Goal: Information Seeking & Learning: Compare options

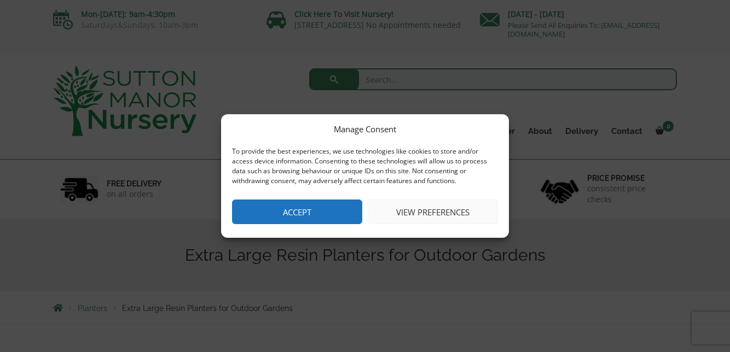
click at [449, 209] on button "View preferences" at bounding box center [433, 212] width 130 height 25
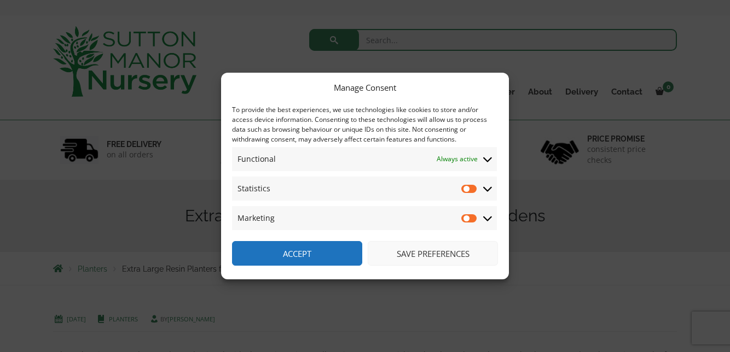
scroll to position [41, 0]
click at [435, 266] on button "Save preferences" at bounding box center [433, 253] width 130 height 25
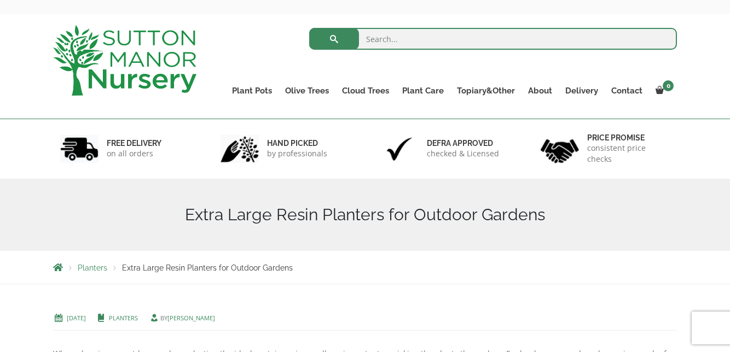
click at [256, 87] on link "Plant Pots" at bounding box center [251, 90] width 53 height 15
click at [0, 0] on link "Resin Bonded Pots" at bounding box center [0, 0] width 0 height 0
click at [0, 0] on link "The Amalfi Pots" at bounding box center [0, 0] width 0 height 0
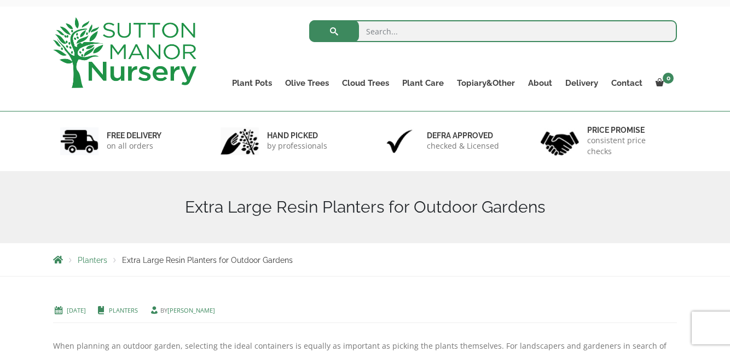
scroll to position [86, 0]
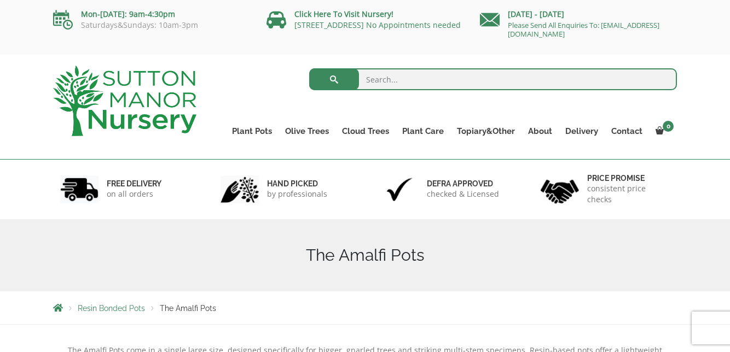
click at [259, 130] on link "Plant Pots" at bounding box center [251, 131] width 53 height 15
click at [0, 0] on link "Resin Bonded Pots" at bounding box center [0, 0] width 0 height 0
click at [0, 0] on link "The Milan Pots" at bounding box center [0, 0] width 0 height 0
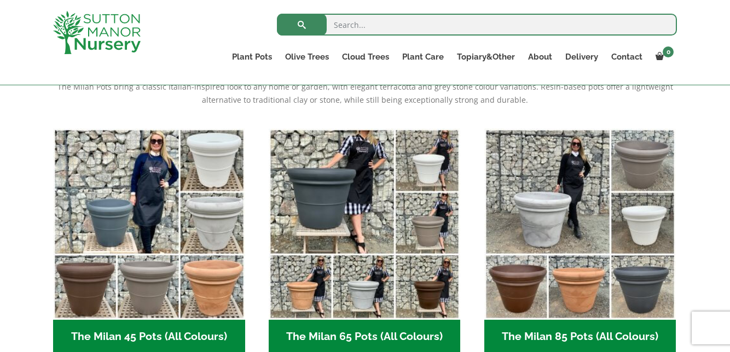
scroll to position [243, 0]
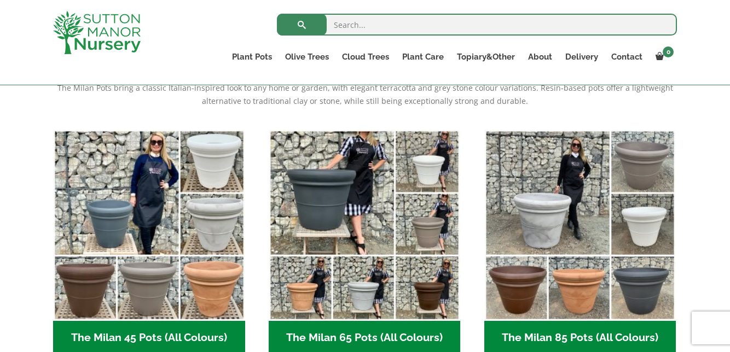
click at [263, 59] on link "Plant Pots" at bounding box center [251, 56] width 53 height 15
click at [0, 0] on link "Resin Bonded Pots" at bounding box center [0, 0] width 0 height 0
click at [0, 0] on link "The Capri Pots" at bounding box center [0, 0] width 0 height 0
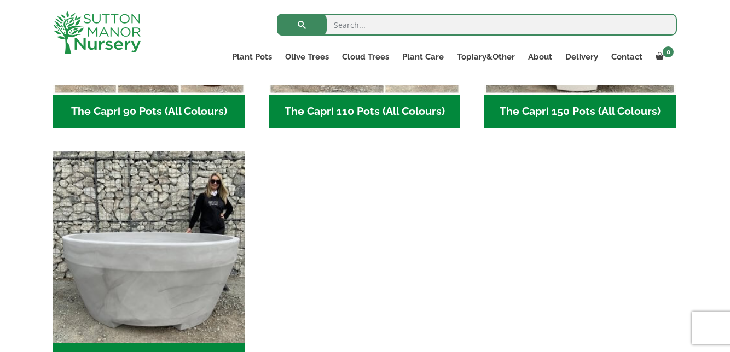
scroll to position [732, 0]
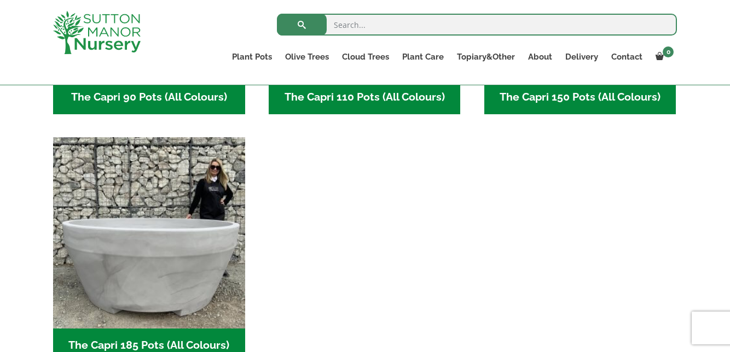
click at [259, 53] on link "Plant Pots" at bounding box center [251, 56] width 53 height 15
click at [0, 0] on link "Resin Bonded Pots" at bounding box center [0, 0] width 0 height 0
click at [0, 0] on link "The Brunello Pots" at bounding box center [0, 0] width 0 height 0
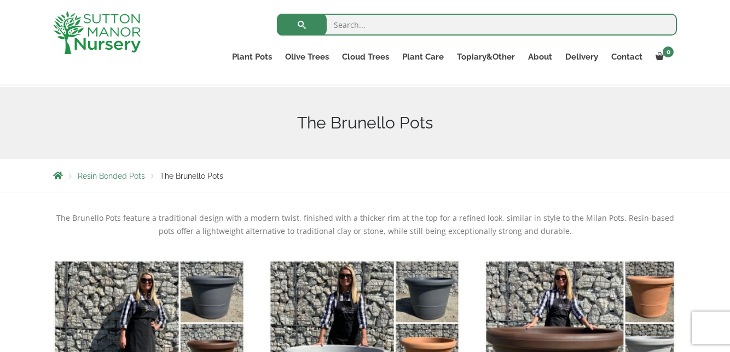
click at [260, 59] on link "Plant Pots" at bounding box center [251, 56] width 53 height 15
click at [0, 0] on link "Resin Bonded Pots" at bounding box center [0, 0] width 0 height 0
click at [0, 0] on link "The Venice Cube Pots" at bounding box center [0, 0] width 0 height 0
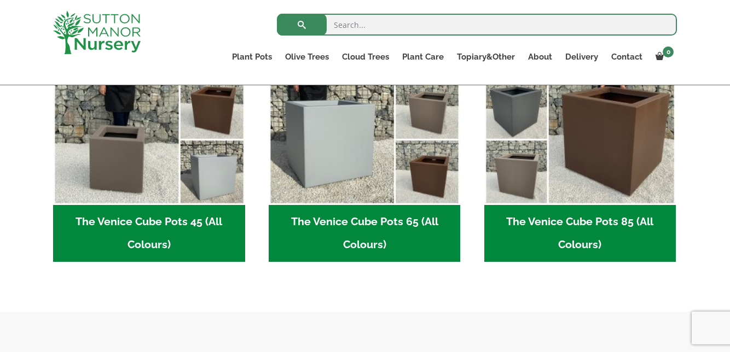
scroll to position [360, 0]
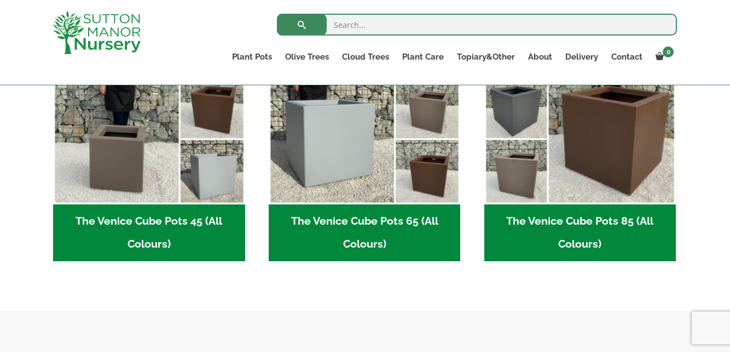
click at [0, 0] on ul "Resin Bonded Pots The Amalfi Pots The Milan Pots The Capri Pots The Brunello Po…" at bounding box center [0, 0] width 0 height 0
click at [0, 0] on link "Resin Bonded Pots" at bounding box center [0, 0] width 0 height 0
click at [0, 0] on link "The Barolo Pots" at bounding box center [0, 0] width 0 height 0
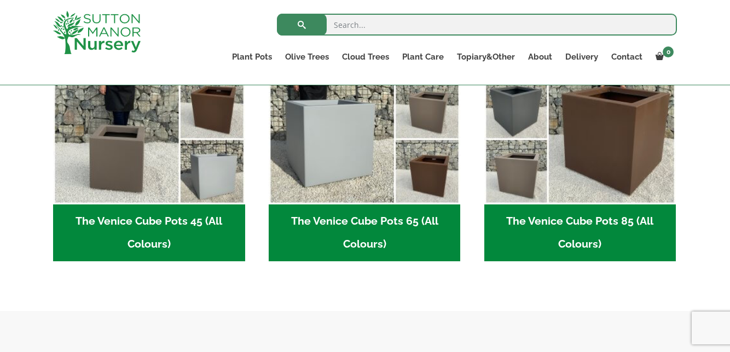
click at [0, 0] on link "Resin Bonded Pots" at bounding box center [0, 0] width 0 height 0
click at [0, 0] on link "The Rome Bowl" at bounding box center [0, 0] width 0 height 0
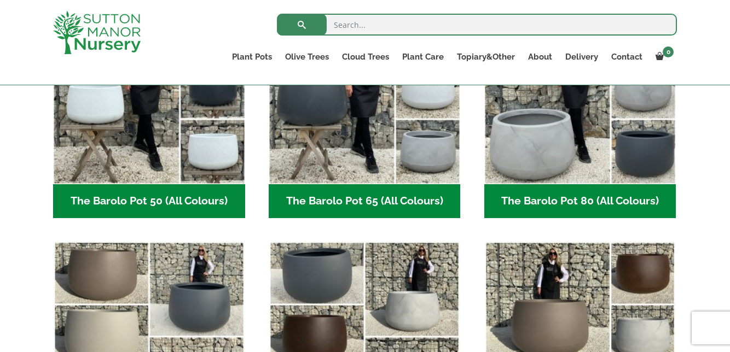
scroll to position [381, 0]
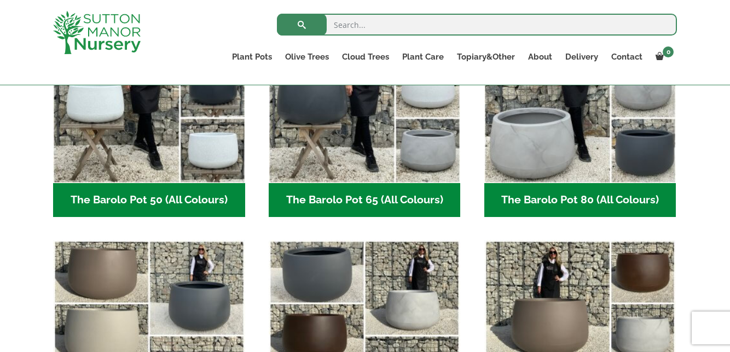
click at [494, 352] on img "Visit product category The Barolo Pot 110 (All Colours)" at bounding box center [580, 336] width 192 height 192
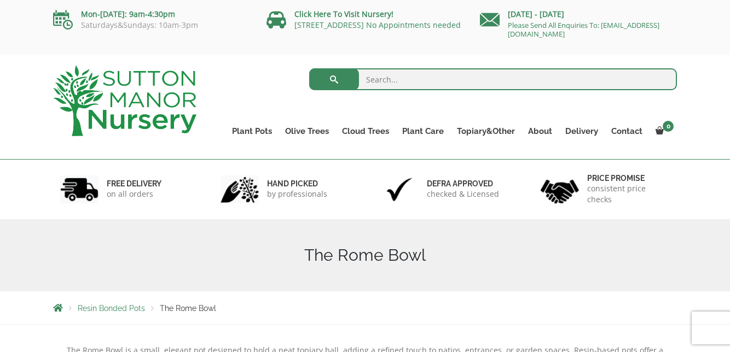
click at [269, 126] on link "Plant Pots" at bounding box center [251, 131] width 53 height 15
click at [0, 0] on link "Resin Bonded Pots" at bounding box center [0, 0] width 0 height 0
click at [0, 0] on link "The Olive Jar" at bounding box center [0, 0] width 0 height 0
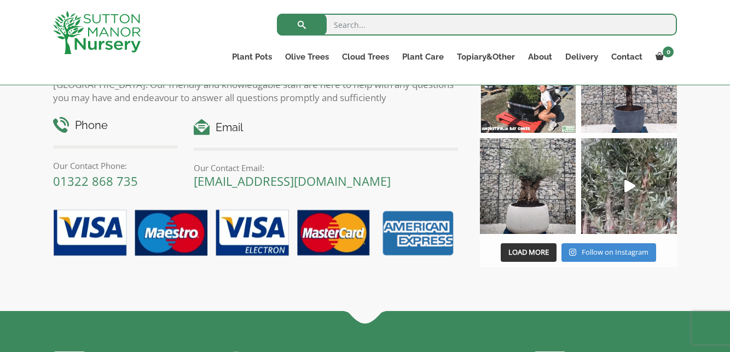
scroll to position [732, 0]
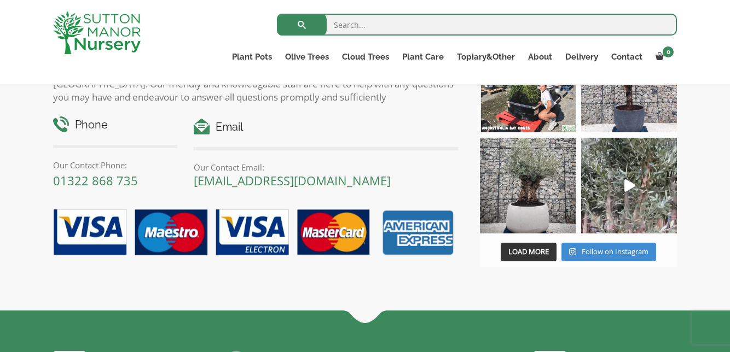
click at [259, 59] on link "Plant Pots" at bounding box center [251, 56] width 53 height 15
click at [0, 0] on link "Resin Bonded Pots" at bounding box center [0, 0] width 0 height 0
click at [0, 0] on link "The Sicilian Pots" at bounding box center [0, 0] width 0 height 0
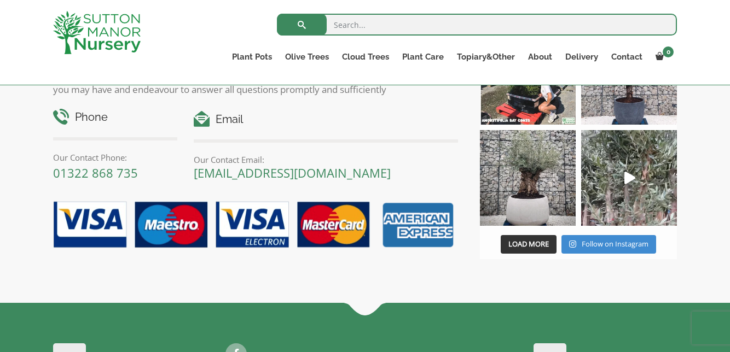
scroll to position [778, 0]
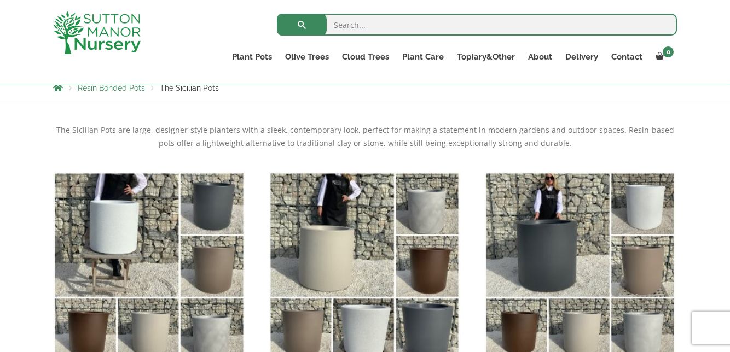
scroll to position [201, 0]
click at [0, 0] on ul "Resin Bonded Pots The Amalfi Pots The Milan Pots The Capri Pots The Brunello Po…" at bounding box center [0, 0] width 0 height 0
click at [0, 0] on link "Resin Bonded Pots" at bounding box center [0, 0] width 0 height 0
click at [0, 0] on link "The Mediterranean Pots" at bounding box center [0, 0] width 0 height 0
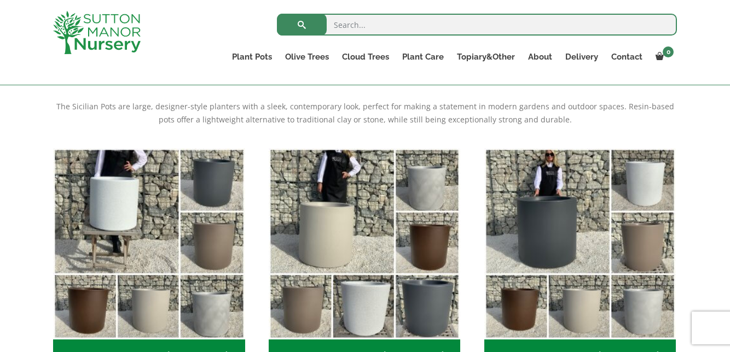
scroll to position [247, 0]
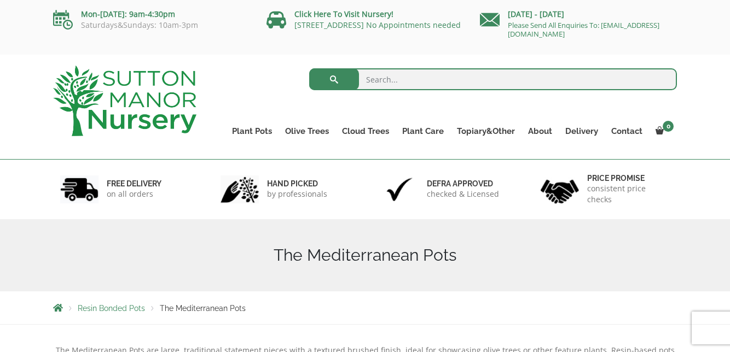
click at [263, 128] on link "Plant Pots" at bounding box center [251, 131] width 53 height 15
click at [0, 0] on link "Resin Bonded Pots" at bounding box center [0, 0] width 0 height 0
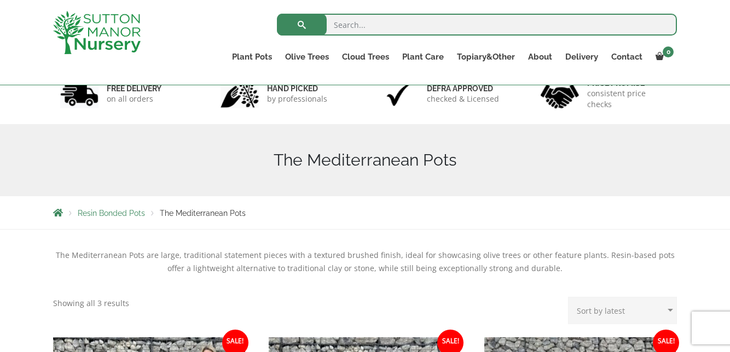
scroll to position [76, 0]
click at [0, 0] on link "The San Marino Pots" at bounding box center [0, 0] width 0 height 0
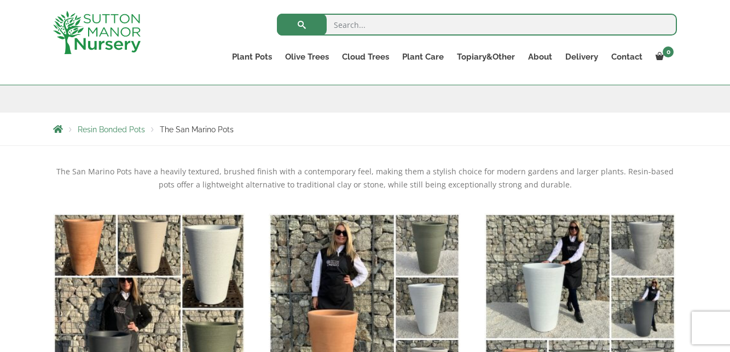
scroll to position [157, 0]
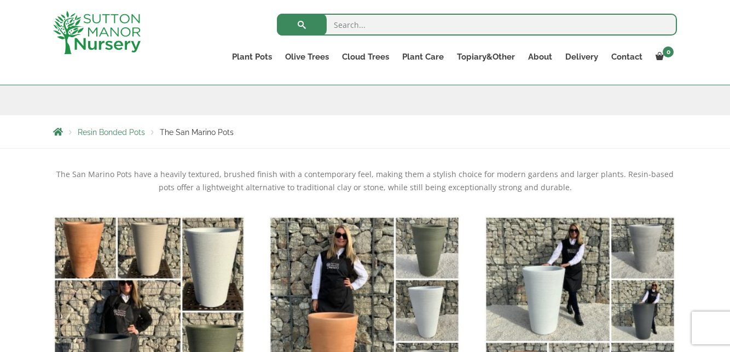
click at [261, 56] on link "Plant Pots" at bounding box center [251, 56] width 53 height 15
click at [0, 0] on link "Resin Bonded Pots" at bounding box center [0, 0] width 0 height 0
click at [0, 0] on link "The Como Cube Pots 45 (All Colours)" at bounding box center [0, 0] width 0 height 0
click at [0, 0] on link "Resin Bonded Pots" at bounding box center [0, 0] width 0 height 0
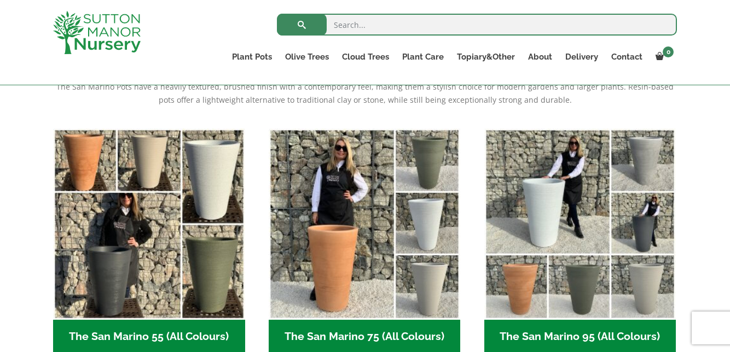
scroll to position [243, 0]
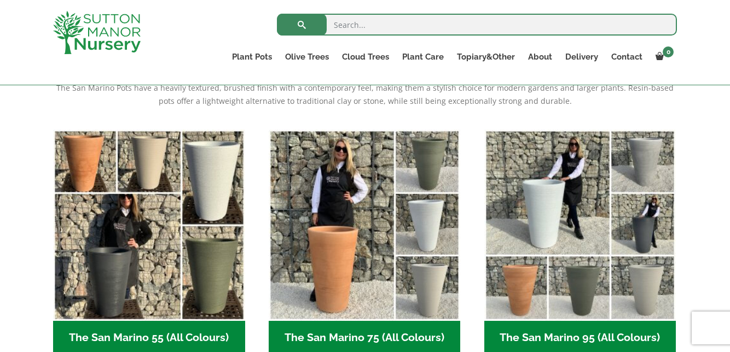
click at [0, 0] on link "The Tuscany Fruit Pots" at bounding box center [0, 0] width 0 height 0
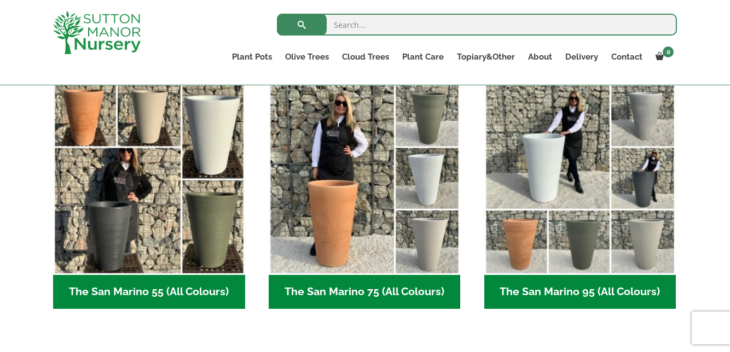
click at [0, 0] on link "Vietnamese Pots" at bounding box center [0, 0] width 0 height 0
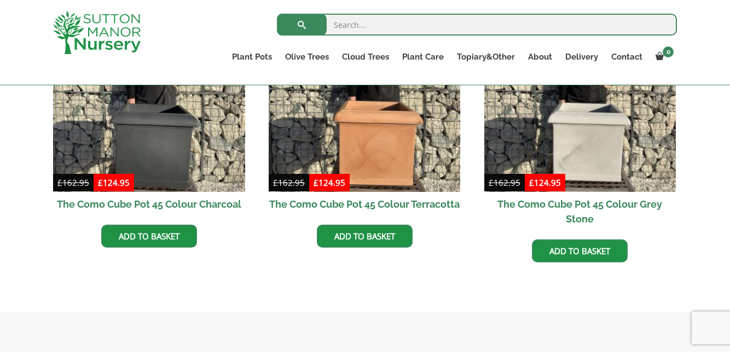
scroll to position [414, 0]
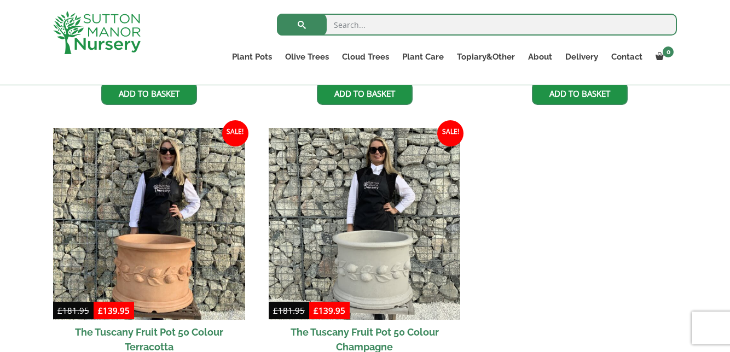
scroll to position [569, 0]
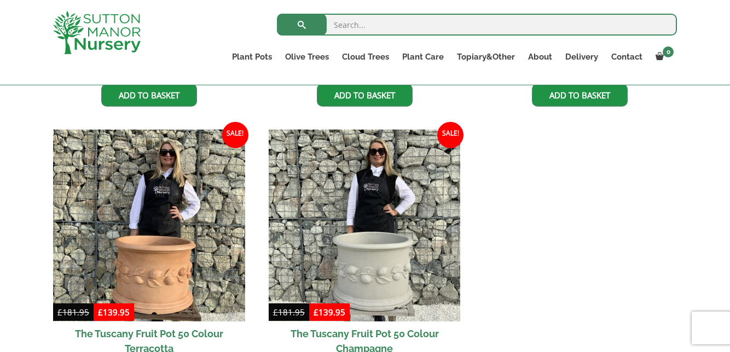
click at [494, 352] on ul "Sale! £ 181.95 Original price was: £181.95. £ 139.95 Current price is: £139.95.…" at bounding box center [365, 130] width 624 height 571
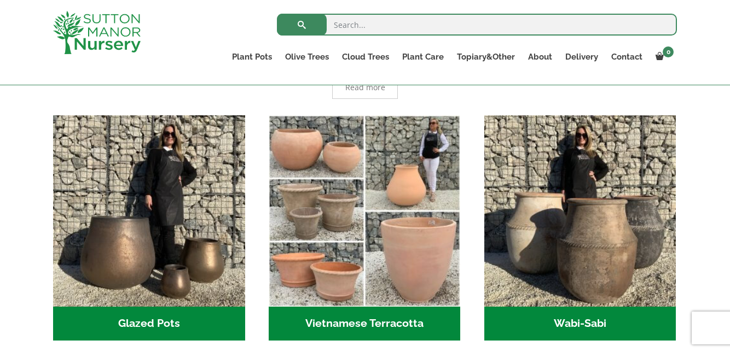
scroll to position [297, 0]
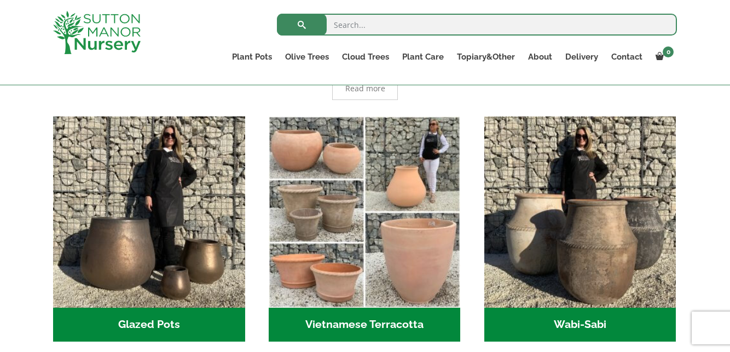
click at [260, 59] on link "Plant Pots" at bounding box center [251, 56] width 53 height 15
click at [0, 0] on link "Glazed Pots" at bounding box center [0, 0] width 0 height 0
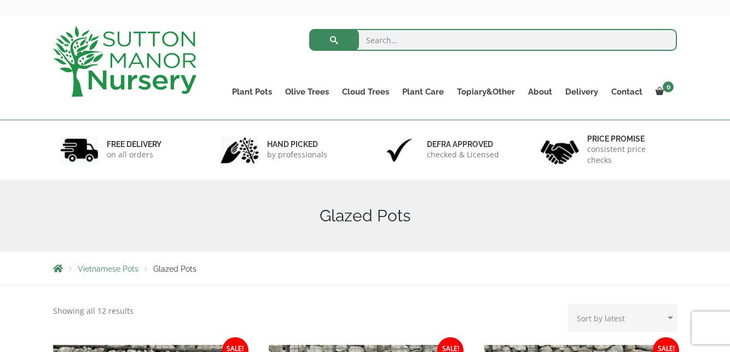
scroll to position [39, 0]
click at [259, 94] on link "Plant Pots" at bounding box center [251, 91] width 53 height 15
click at [0, 0] on link "The Iron Stone Pots" at bounding box center [0, 0] width 0 height 0
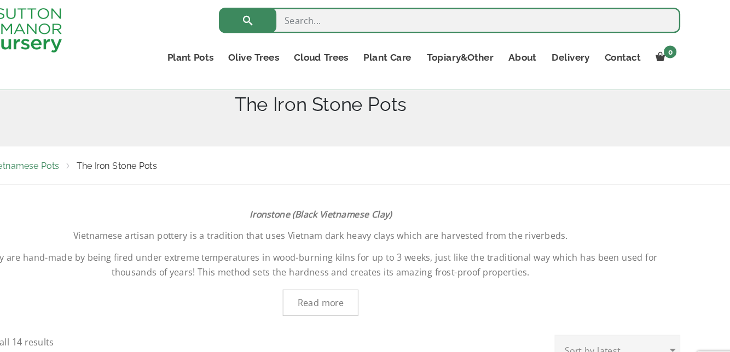
scroll to position [138, 0]
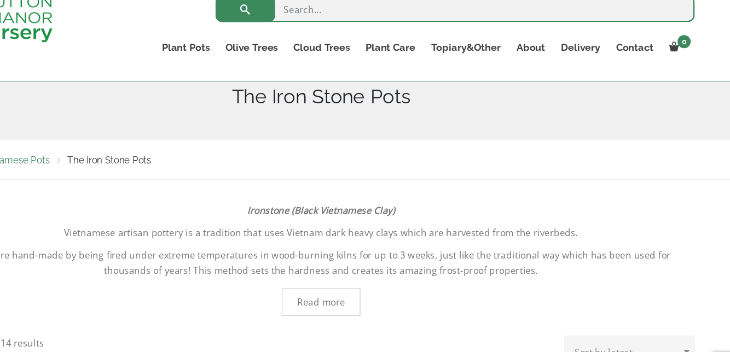
click at [257, 59] on link "Plant Pots" at bounding box center [251, 56] width 53 height 15
click at [0, 0] on link "Vietnamese Terracotta" at bounding box center [0, 0] width 0 height 0
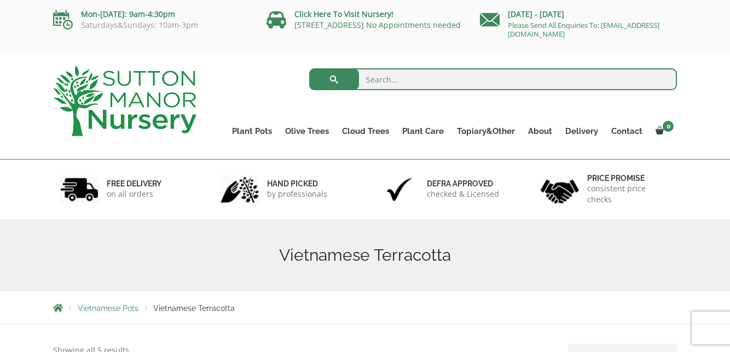
click at [260, 130] on link "Plant Pots" at bounding box center [251, 131] width 53 height 15
click at [0, 0] on link "Wabi-Sabi" at bounding box center [0, 0] width 0 height 0
click at [257, 133] on link "Plant Pots" at bounding box center [251, 131] width 53 height 15
click at [0, 0] on link "The Atlantis Pots" at bounding box center [0, 0] width 0 height 0
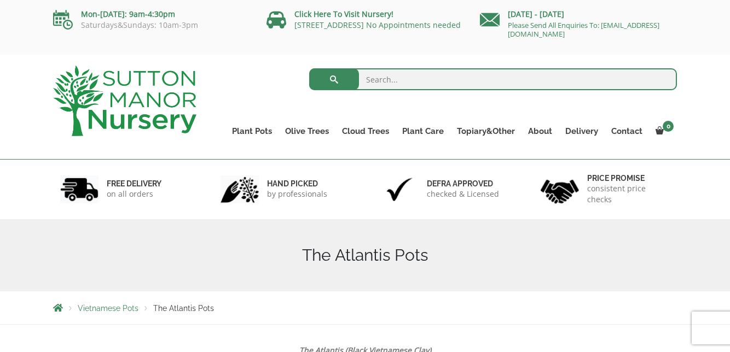
click at [0, 0] on link "The Old Stone Pots" at bounding box center [0, 0] width 0 height 0
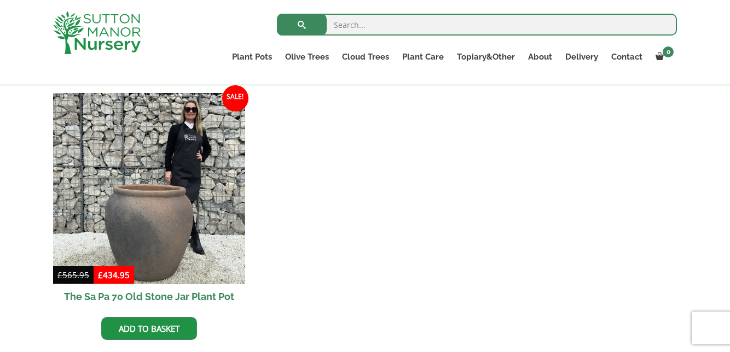
scroll to position [933, 0]
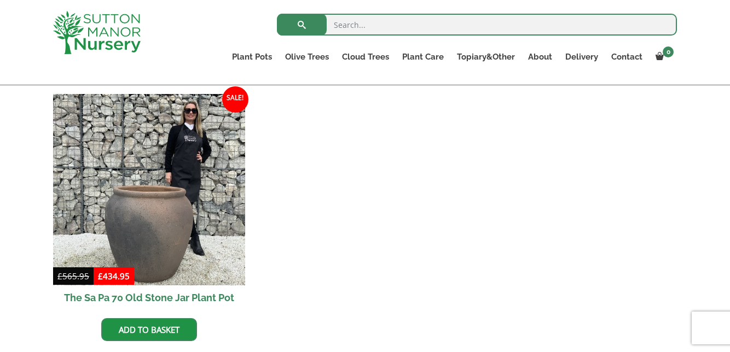
click at [258, 56] on link "Plant Pots" at bounding box center [251, 56] width 53 height 15
click at [0, 0] on link "Resin Bonded Pots" at bounding box center [0, 0] width 0 height 0
click at [0, 0] on link "The Atlantis Pots" at bounding box center [0, 0] width 0 height 0
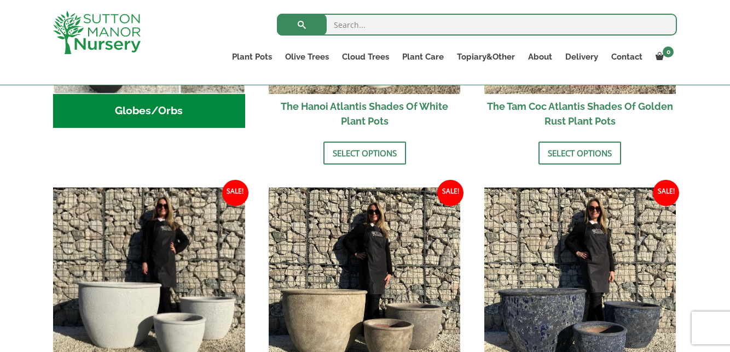
scroll to position [562, 0]
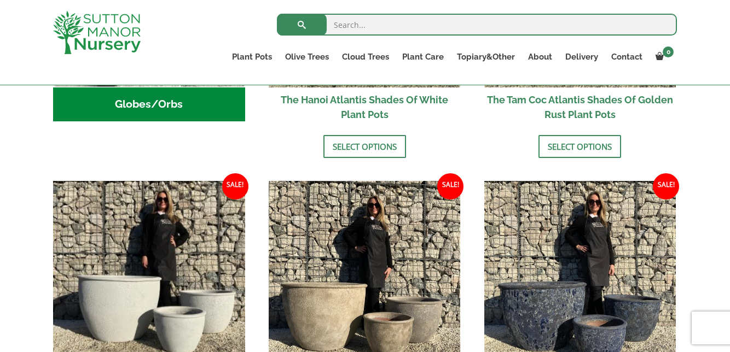
click at [488, 210] on img at bounding box center [580, 277] width 192 height 192
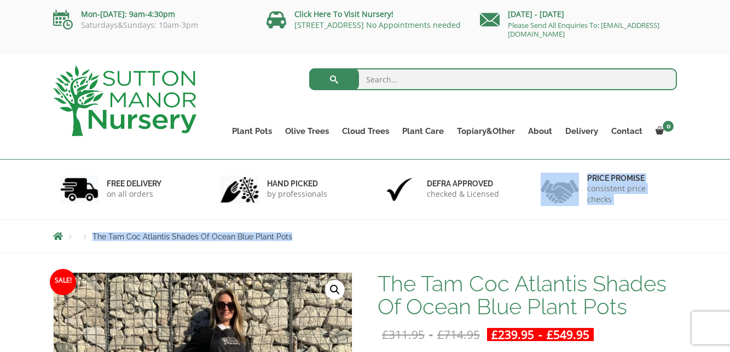
click at [251, 130] on link "Plant Pots" at bounding box center [251, 131] width 53 height 15
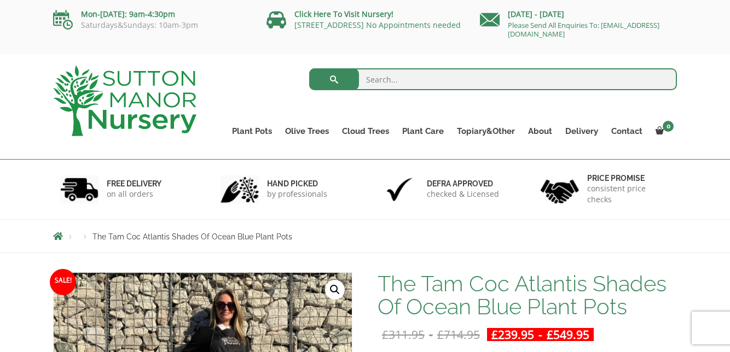
click at [0, 0] on link "The Atlantis Pots" at bounding box center [0, 0] width 0 height 0
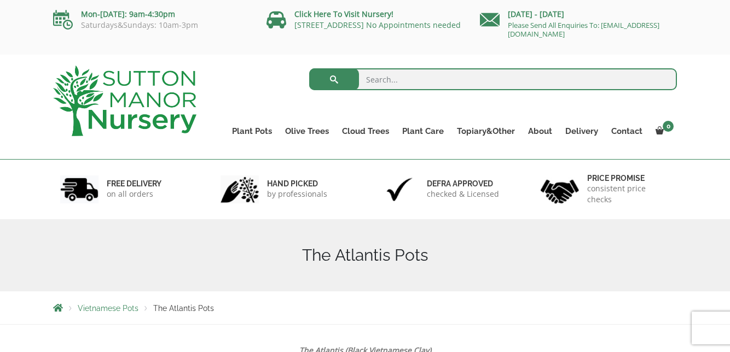
click at [363, 128] on link "Cloud Trees" at bounding box center [366, 131] width 60 height 15
click at [0, 0] on link "Ilex Crenata Cloud Trees" at bounding box center [0, 0] width 0 height 0
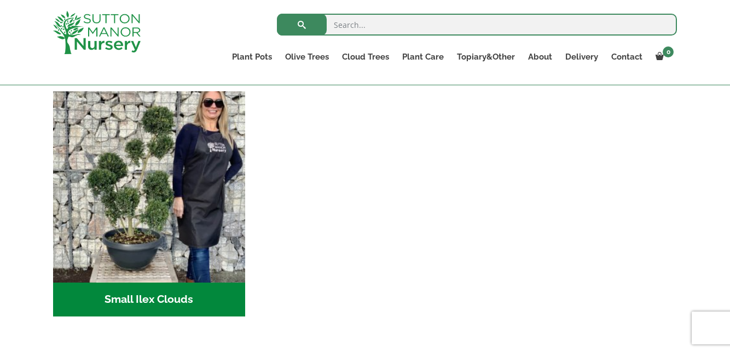
scroll to position [462, 0]
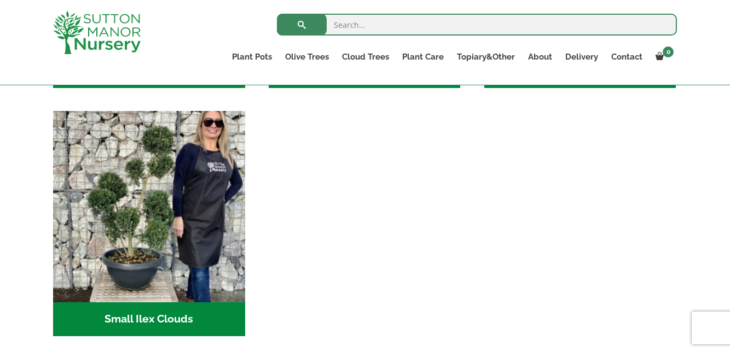
click at [368, 54] on link "Cloud Trees" at bounding box center [366, 56] width 60 height 15
click at [0, 0] on link "Castlewellan" at bounding box center [0, 0] width 0 height 0
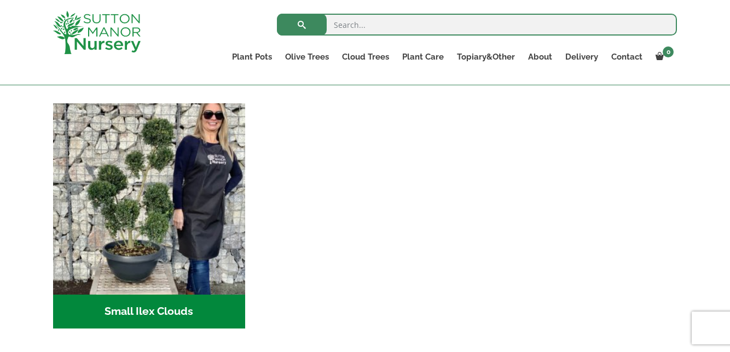
scroll to position [508, 0]
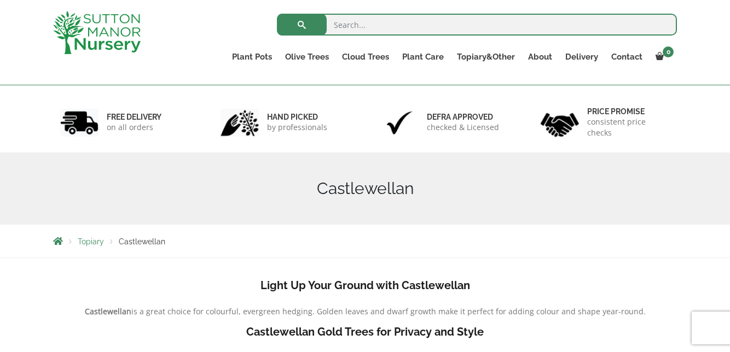
scroll to position [67, 0]
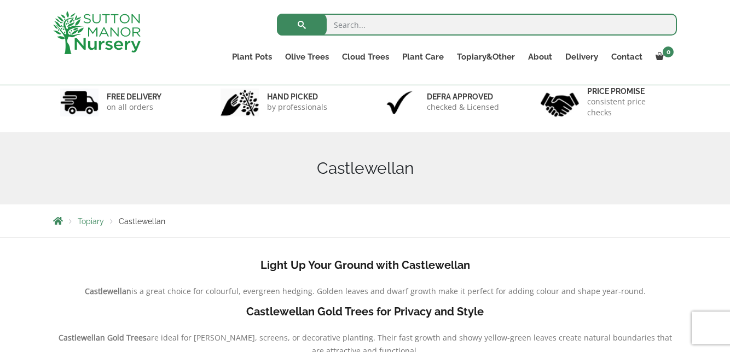
click at [0, 0] on ul "Ilex Crenata Cloud Trees Castlewellan Ligustrum Pom Poms" at bounding box center [0, 0] width 0 height 0
click at [0, 0] on link "Ligustrum Pom Poms" at bounding box center [0, 0] width 0 height 0
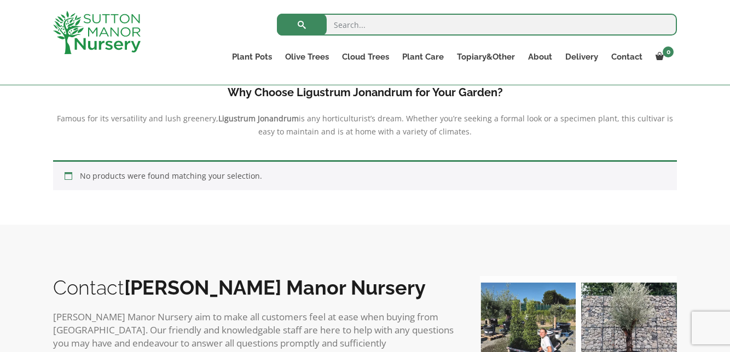
scroll to position [336, 0]
